Goal: Task Accomplishment & Management: Complete application form

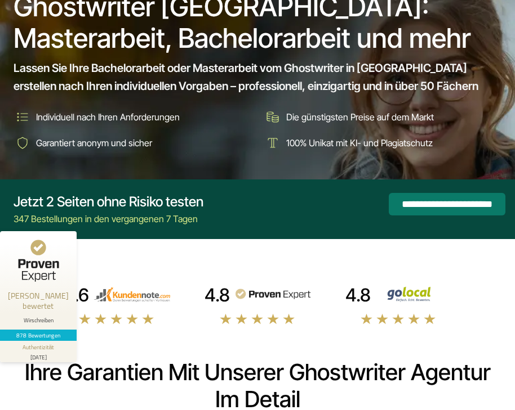
scroll to position [77, 0]
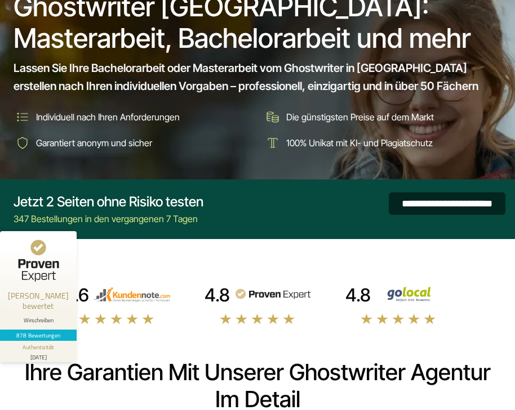
click at [396, 199] on input "**********" at bounding box center [446, 204] width 117 height 23
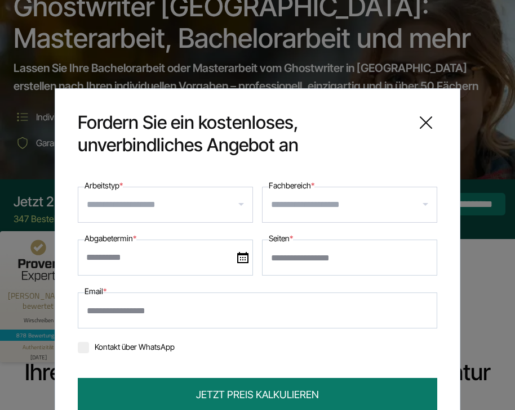
click at [283, 261] on input "Seiten *" at bounding box center [349, 258] width 175 height 36
type input "**"
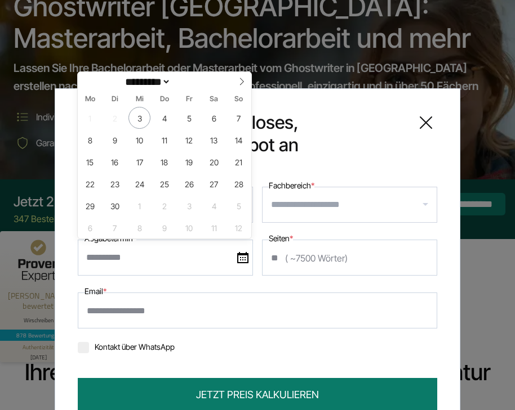
click at [206, 260] on input "text" at bounding box center [165, 258] width 175 height 36
click at [120, 142] on span "9" at bounding box center [115, 140] width 22 height 22
type input "**********"
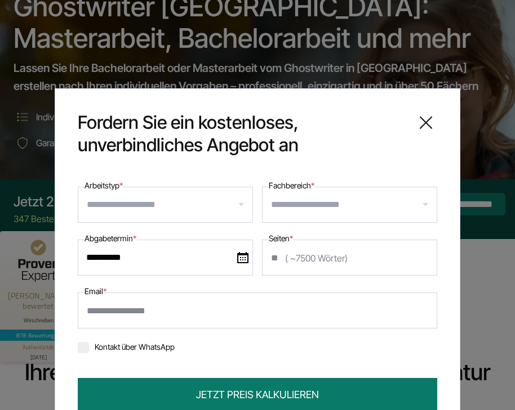
click at [297, 196] on input "Fachbereich *" at bounding box center [354, 205] width 166 height 18
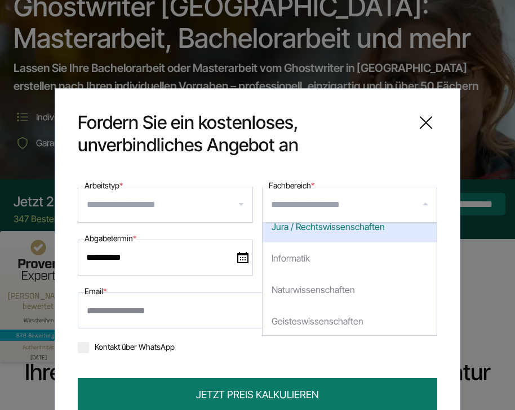
scroll to position [97, 0]
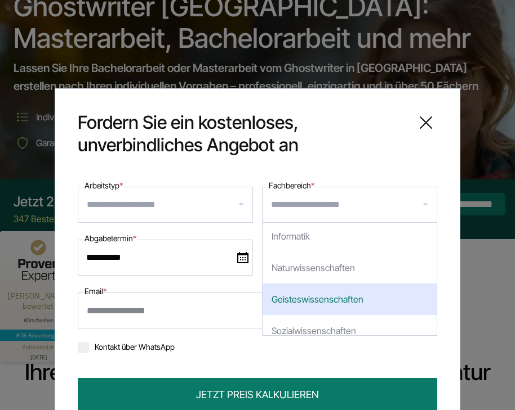
click at [318, 296] on div "Geisteswissenschaften" at bounding box center [349, 300] width 174 height 32
select select "*"
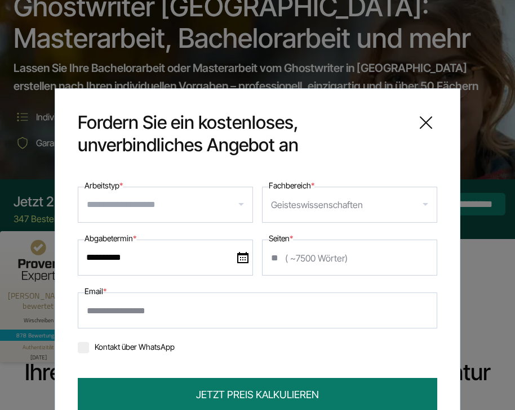
click at [218, 215] on div at bounding box center [165, 205] width 175 height 36
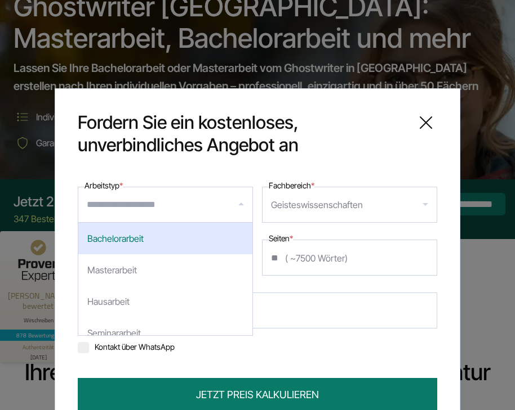
click at [194, 239] on div "Bachelorarbeit" at bounding box center [165, 239] width 174 height 32
select select "**"
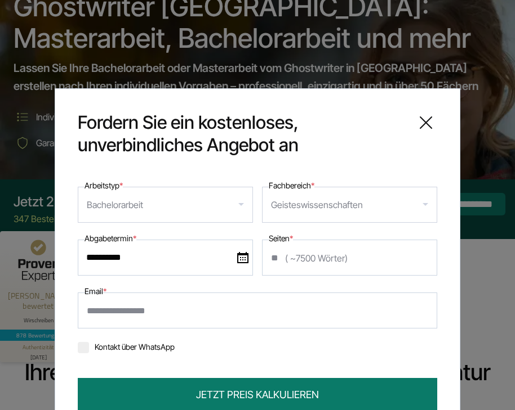
click at [185, 303] on input "Email *" at bounding box center [257, 311] width 359 height 36
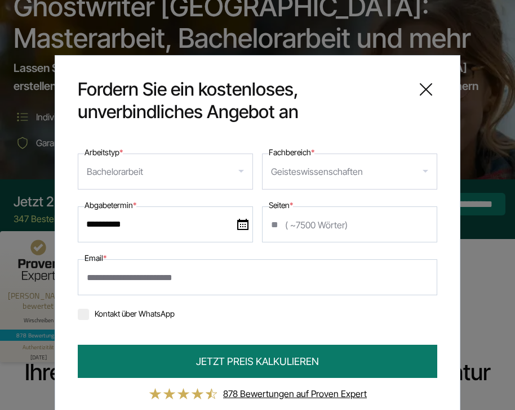
scroll to position [46, 0]
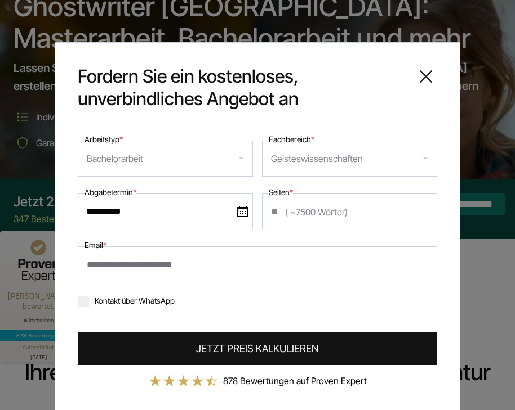
type input "**********"
click at [182, 345] on button "JETZT PREIS KALKULIEREN" at bounding box center [257, 348] width 359 height 33
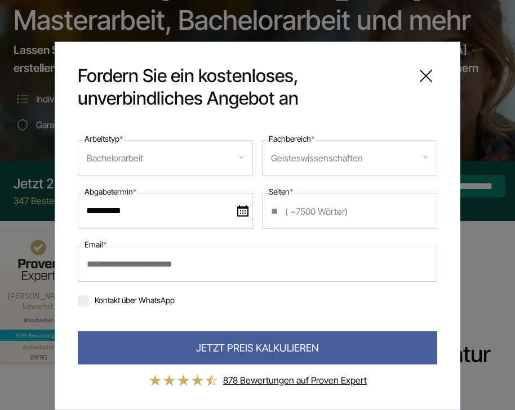
scroll to position [95, 0]
click at [150, 303] on label "Kontakt über WhatsApp" at bounding box center [126, 301] width 97 height 10
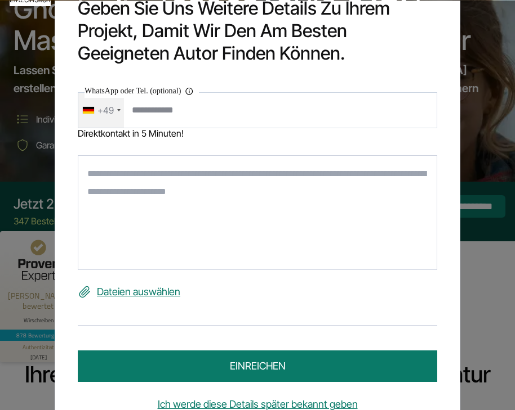
scroll to position [74, 0]
click at [227, 198] on textarea at bounding box center [257, 212] width 359 height 115
click at [252, 115] on input "WhatsApp oder Tel. (optional) Ihre Daten werden nicht an Dritte weitergegeben" at bounding box center [257, 110] width 359 height 36
click at [110, 113] on div "+49" at bounding box center [105, 110] width 16 height 18
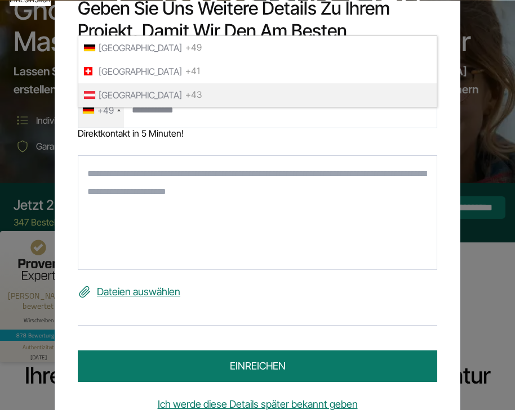
click at [122, 97] on span "[GEOGRAPHIC_DATA]" at bounding box center [140, 95] width 83 height 18
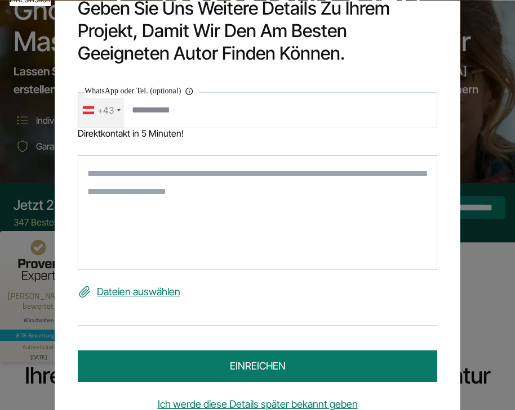
click at [166, 107] on input "WhatsApp oder Tel. (optional) Ihre Daten werden nicht an Dritte weitergegeben" at bounding box center [257, 110] width 359 height 36
type input "**********"
click at [211, 253] on textarea at bounding box center [257, 212] width 359 height 115
click at [140, 293] on label "Dateien auswählen" at bounding box center [257, 292] width 359 height 18
click at [0, 0] on input "Dateien auswählen" at bounding box center [0, 0] width 0 height 0
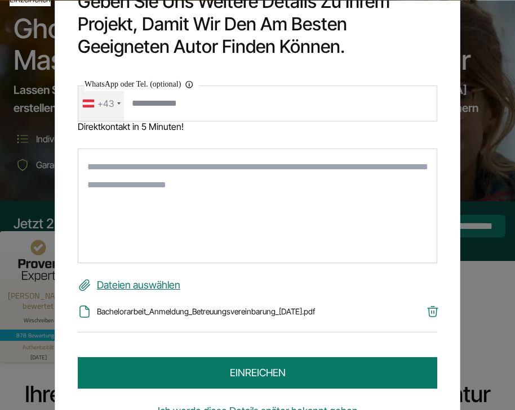
scroll to position [55, 0]
click at [243, 190] on textarea at bounding box center [257, 206] width 359 height 115
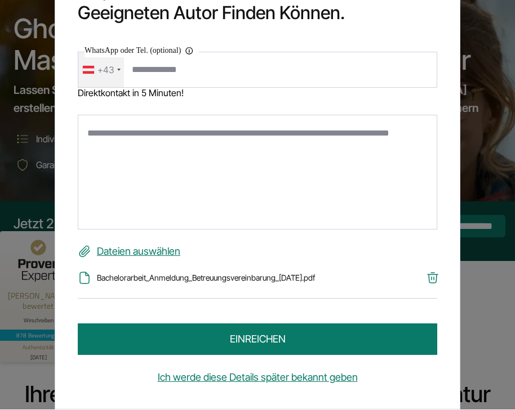
scroll to position [33, 0]
type textarea "**********"
click at [306, 336] on button "einreichen" at bounding box center [257, 340] width 359 height 32
click at [278, 338] on button "einreichen" at bounding box center [257, 340] width 359 height 32
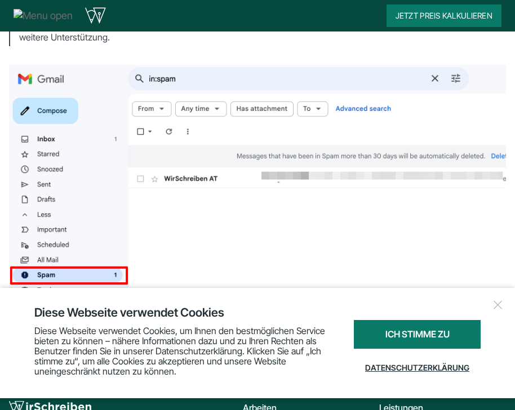
scroll to position [214, 0]
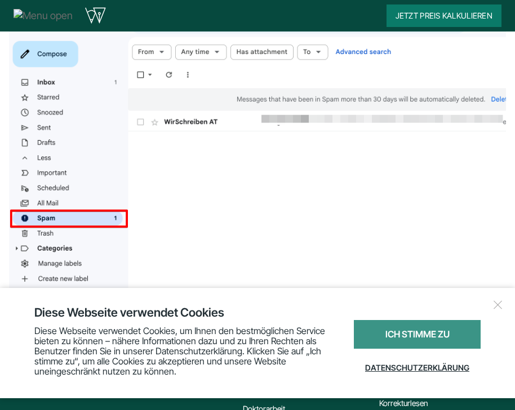
click at [415, 331] on div "Ich stimme zu" at bounding box center [417, 334] width 127 height 29
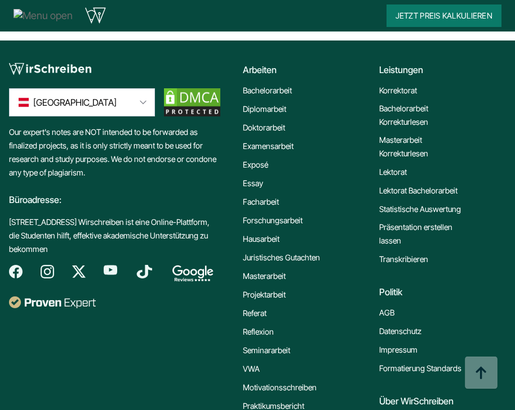
scroll to position [497, 0]
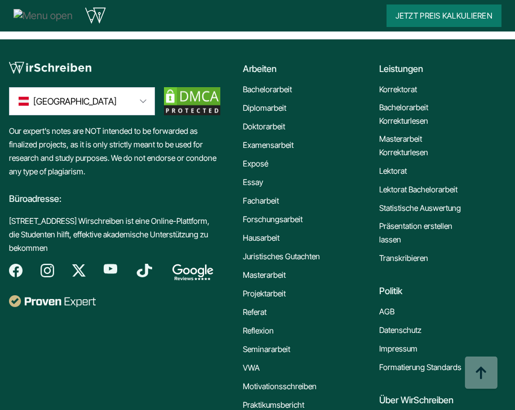
click at [285, 92] on link "Bachelorarbeit" at bounding box center [267, 90] width 49 height 14
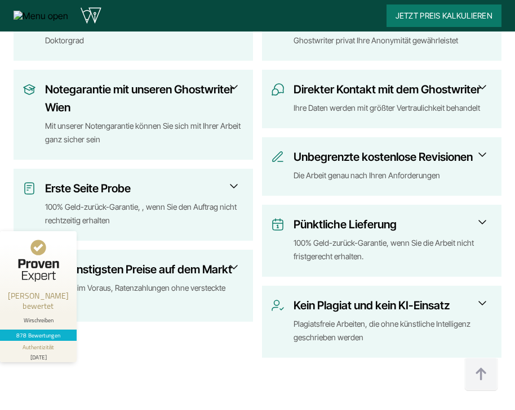
scroll to position [490, 0]
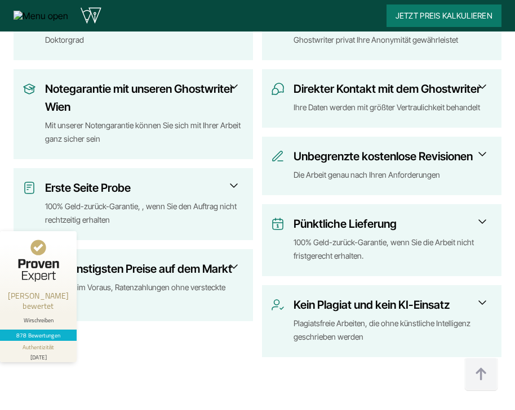
click at [238, 185] on span at bounding box center [234, 186] width 14 height 14
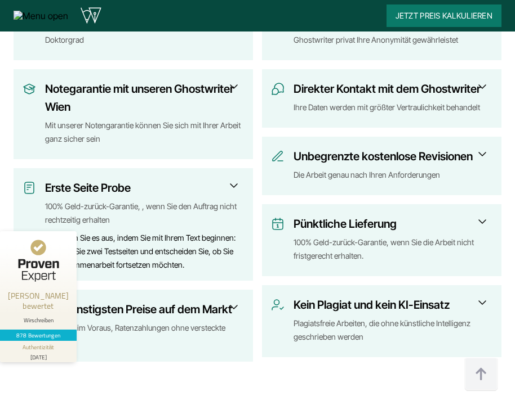
click at [238, 185] on span at bounding box center [234, 186] width 14 height 14
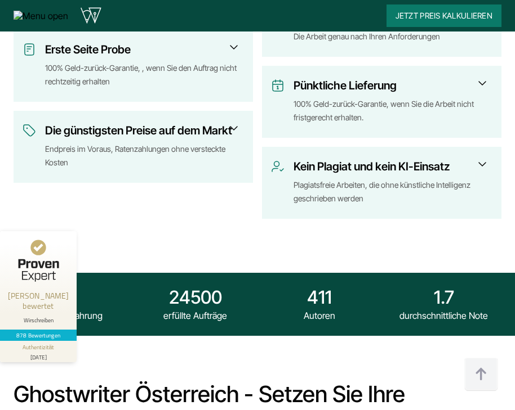
scroll to position [627, 0]
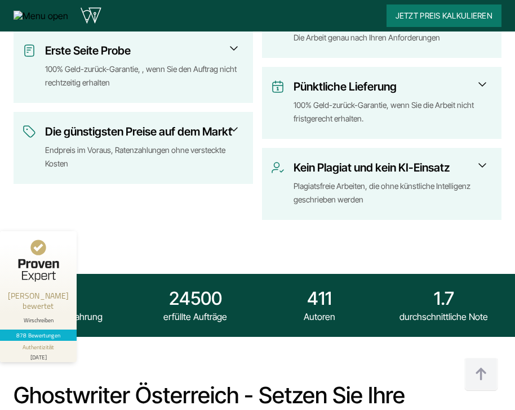
click at [238, 138] on div "Die günstigsten Preise auf dem Markt Endpreis im Voraus, Ratenzahlungen ohne ve…" at bounding box center [133, 149] width 221 height 52
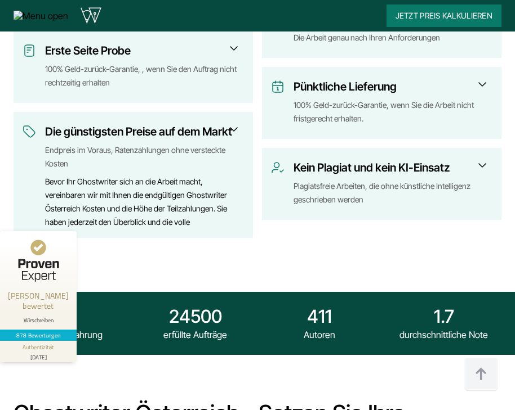
click at [331, 174] on h3 "Kein Plagiat und kein KI-Einsatz" at bounding box center [388, 168] width 191 height 18
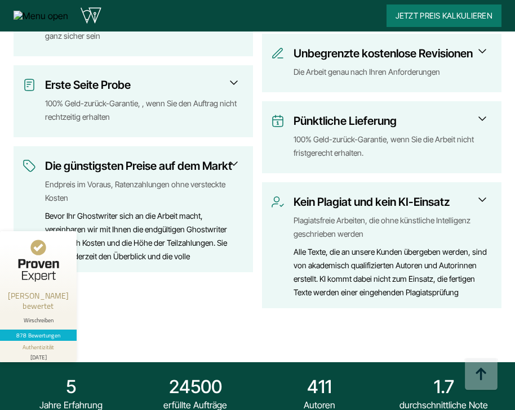
scroll to position [591, 0]
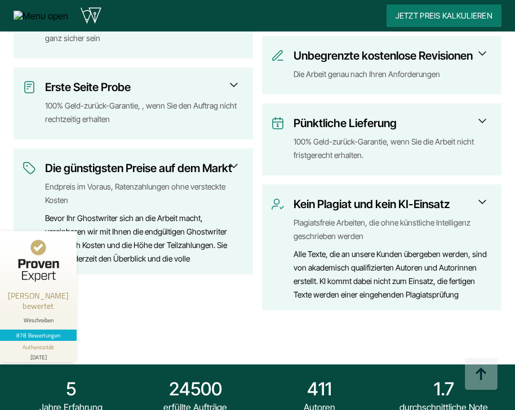
click at [365, 144] on div "100% Geld-zurück-Garantie, wenn Sie die Arbeit nicht fristgerecht erhalten." at bounding box center [392, 148] width 199 height 27
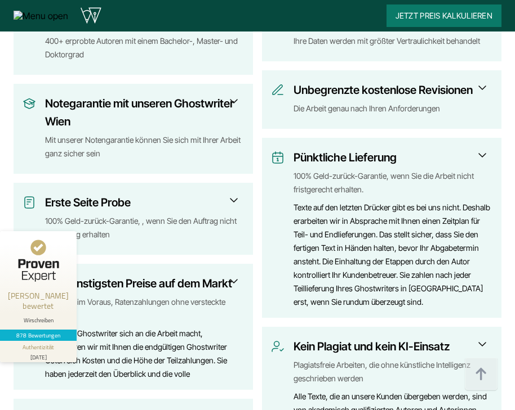
scroll to position [472, 0]
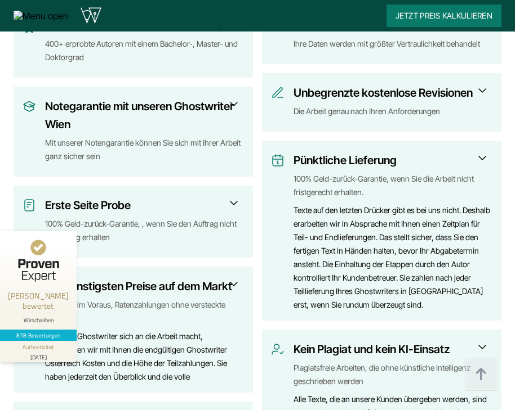
click at [395, 106] on div "Die Arbeit genau nach Ihren Anforderungen" at bounding box center [392, 112] width 199 height 14
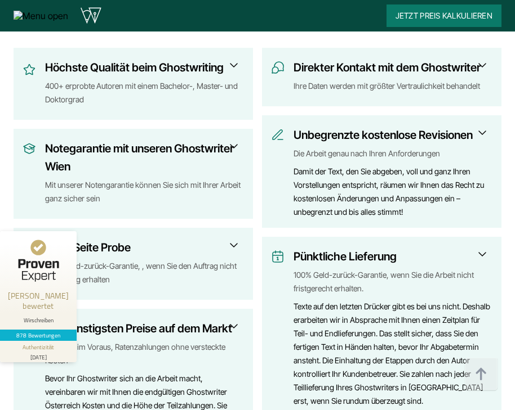
scroll to position [430, 0]
click at [410, 86] on div "Ihre Daten werden mit größter Vertraulichkeit behandelt" at bounding box center [392, 86] width 199 height 14
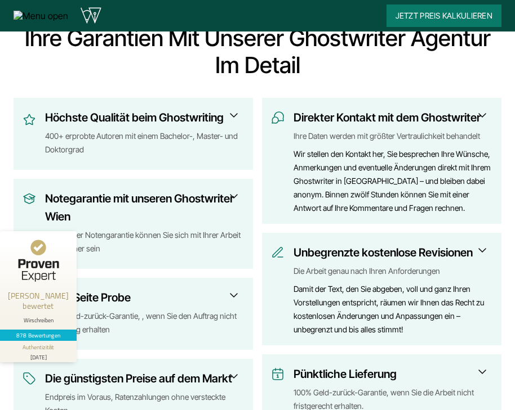
scroll to position [381, 0]
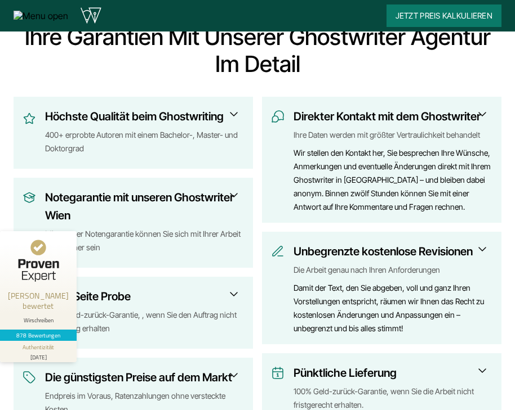
click at [228, 146] on div "400+ erprobte Autoren mit einem Bachelor-, Master- und Doktorgrad" at bounding box center [144, 141] width 199 height 27
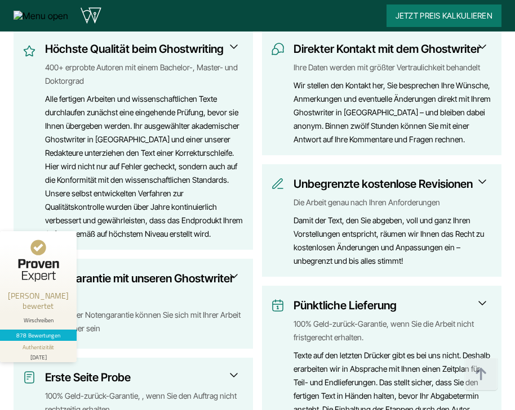
scroll to position [450, 0]
